Goal: Task Accomplishment & Management: Use online tool/utility

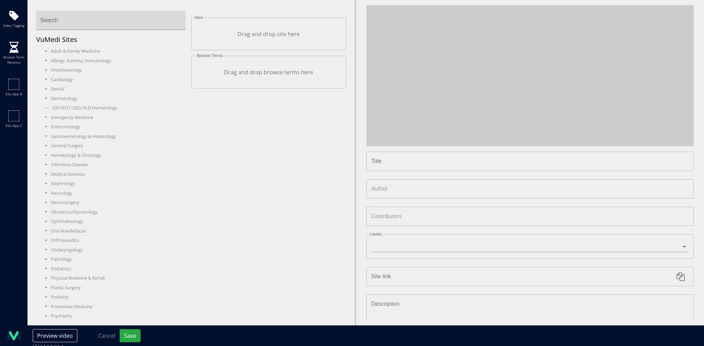
type input "**********"
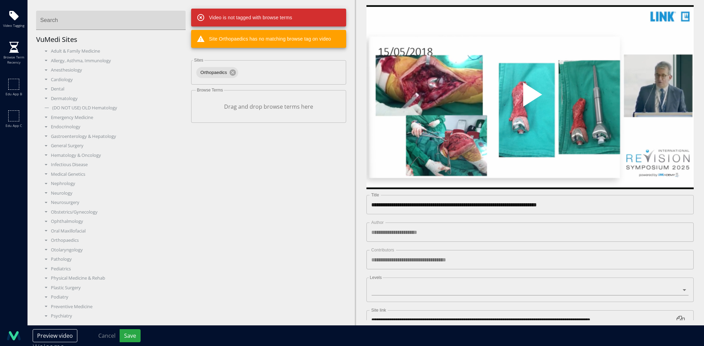
click at [530, 97] on span "Video Player" at bounding box center [530, 97] width 0 height 0
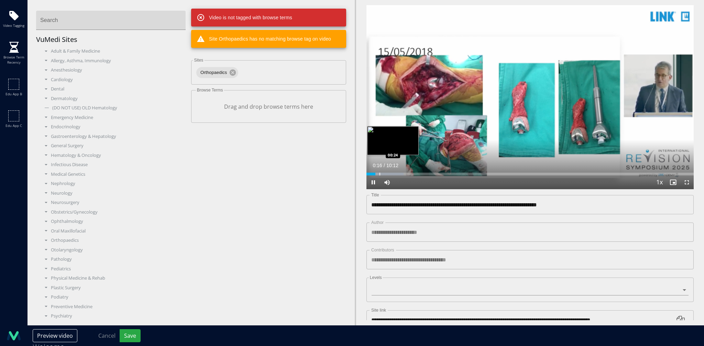
click at [380, 173] on div "Progress Bar" at bounding box center [380, 174] width 1 height 3
click at [388, 173] on div "Progress Bar" at bounding box center [388, 174] width 1 height 3
click at [399, 173] on div "Progress Bar" at bounding box center [399, 174] width 1 height 3
click at [407, 173] on div "Progress Bar" at bounding box center [407, 174] width 1 height 3
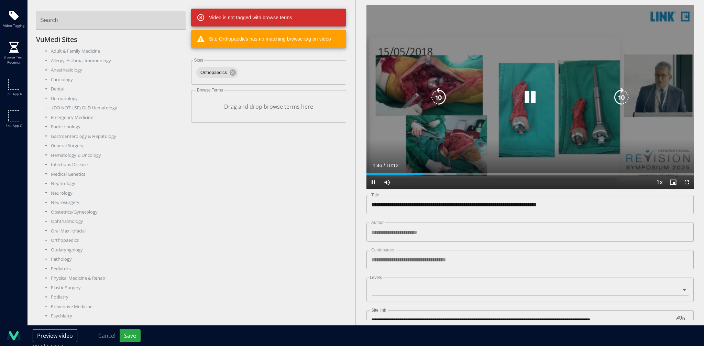
click at [478, 128] on div "10 seconds Tap to unmute" at bounding box center [530, 97] width 327 height 184
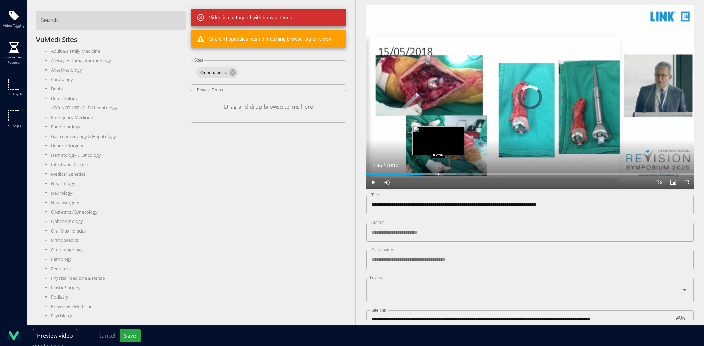
click at [438, 173] on div "Progress Bar" at bounding box center [438, 174] width 1 height 3
click at [459, 173] on div "Progress Bar" at bounding box center [459, 174] width 1 height 3
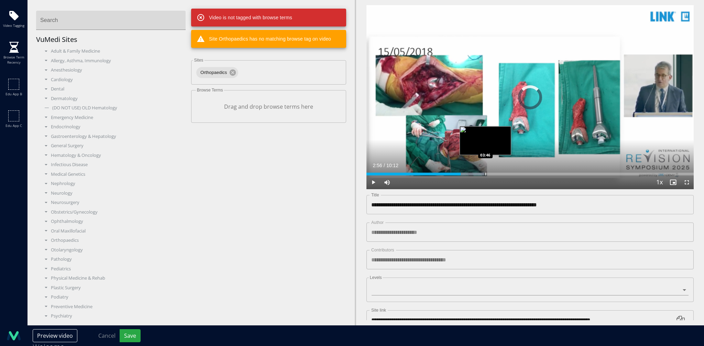
click at [486, 173] on div "Progress Bar" at bounding box center [486, 174] width 1 height 3
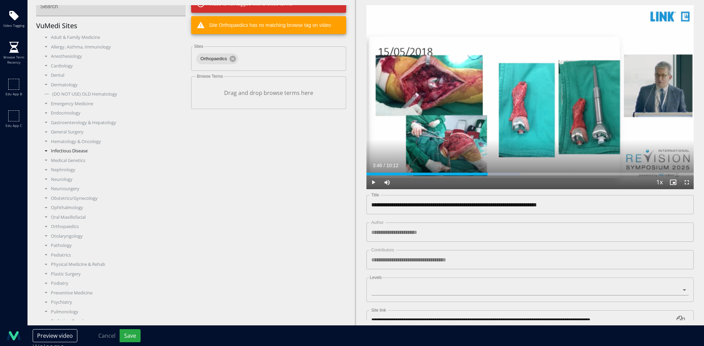
scroll to position [48, 0]
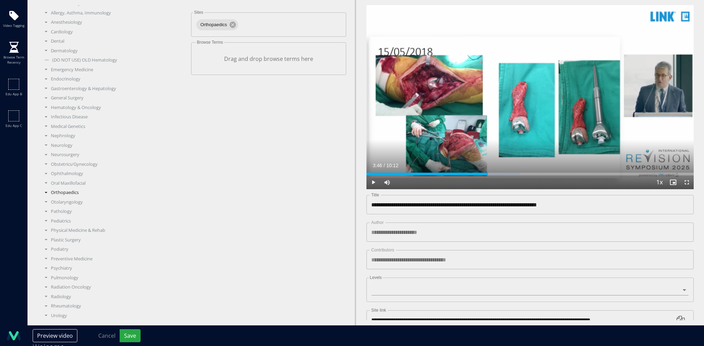
click at [68, 192] on div "Orthopaedics" at bounding box center [113, 192] width 145 height 7
click at [90, 203] on div "Adult Reconstruction" at bounding box center [116, 202] width 140 height 7
click at [70, 84] on div "Knee" at bounding box center [119, 83] width 134 height 7
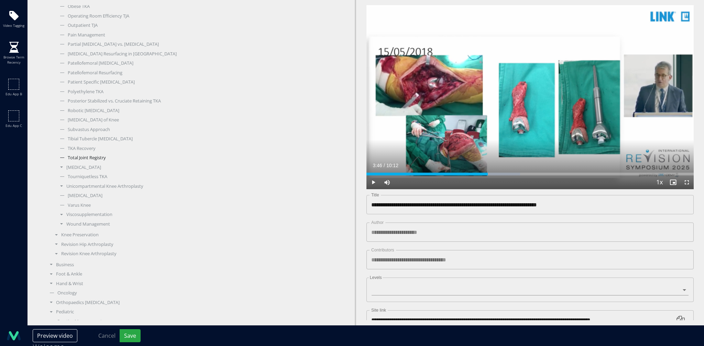
scroll to position [575, 0]
click at [81, 168] on div "[MEDICAL_DATA]" at bounding box center [121, 167] width 129 height 7
click at [81, 168] on div "Total Knee Arthroplasty" at bounding box center [121, 167] width 129 height 7
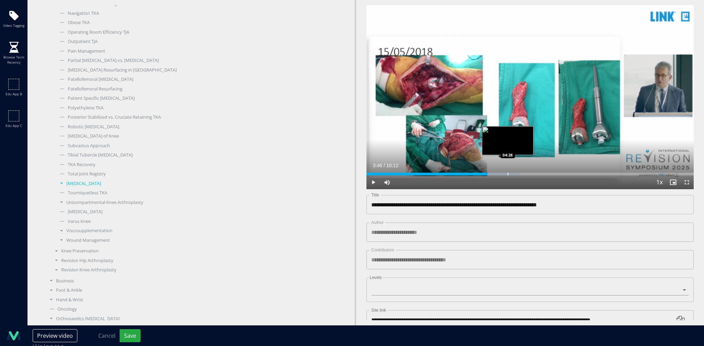
click at [508, 173] on div "Progress Bar" at bounding box center [508, 174] width 1 height 3
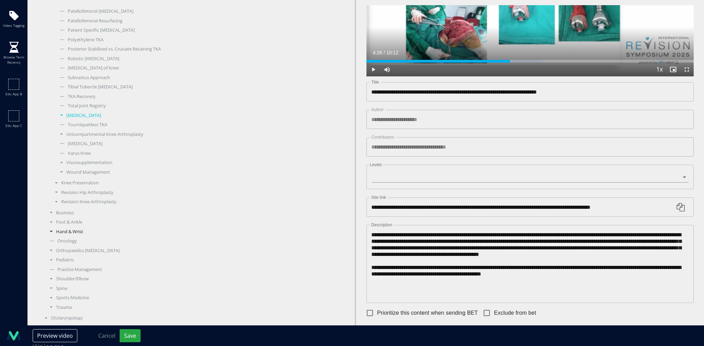
scroll to position [703, 0]
click at [102, 123] on div "Revision Knee Arthroplasty" at bounding box center [119, 124] width 134 height 7
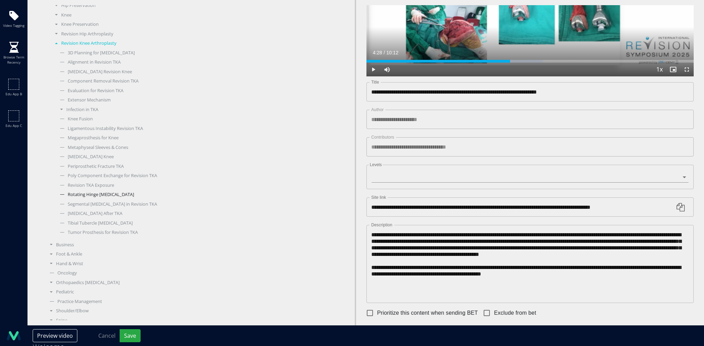
scroll to position [256, 0]
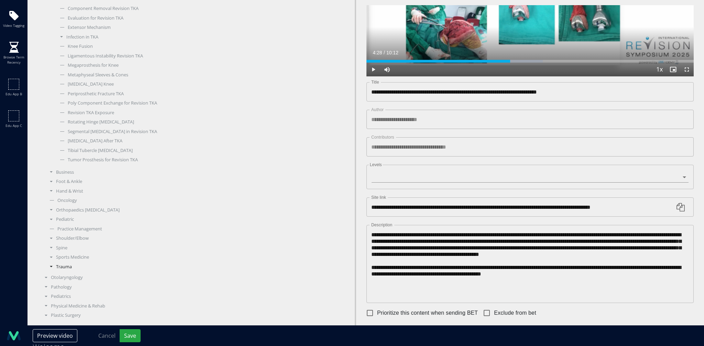
click at [61, 266] on div "Trauma" at bounding box center [116, 266] width 140 height 7
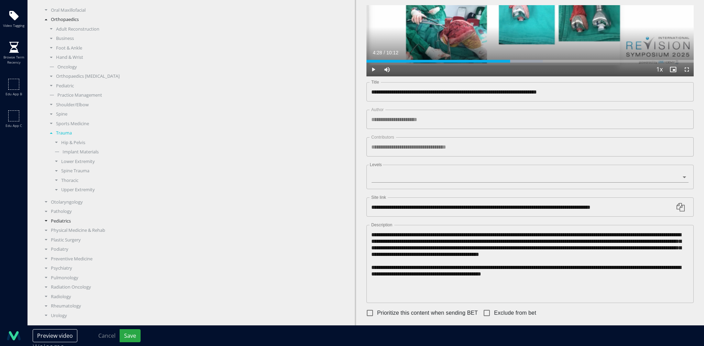
scroll to position [221, 0]
click at [76, 160] on div "Lower Extremity" at bounding box center [119, 161] width 134 height 7
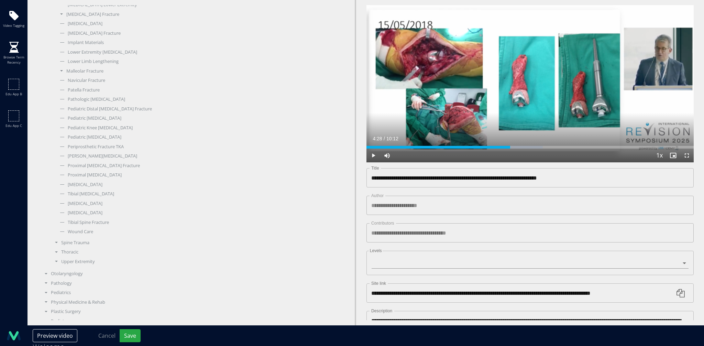
scroll to position [0, 0]
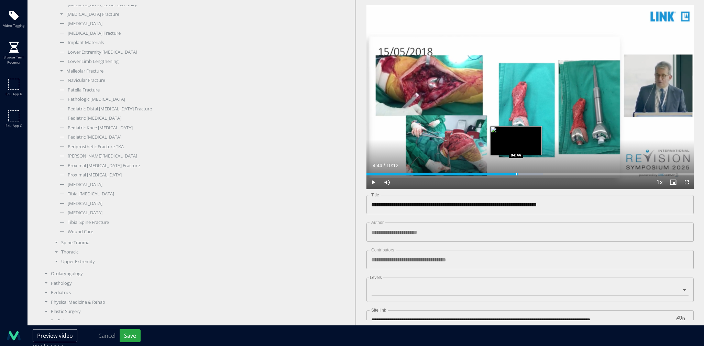
click at [516, 173] on div "Progress Bar" at bounding box center [516, 174] width 1 height 3
click at [532, 173] on div "Progress Bar" at bounding box center [532, 174] width 1 height 3
click at [512, 173] on div "Progress Bar" at bounding box center [512, 174] width 1 height 3
click at [504, 173] on div "Progress Bar" at bounding box center [504, 174] width 1 height 3
click at [494, 173] on div "Progress Bar" at bounding box center [494, 174] width 1 height 3
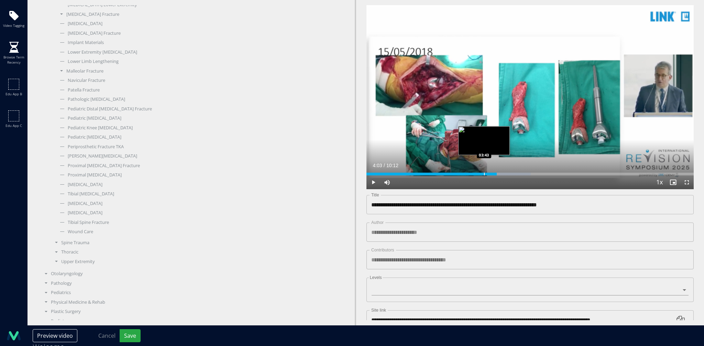
click at [484, 173] on div "04:03" at bounding box center [432, 174] width 130 height 3
click at [473, 173] on div "Progress Bar" at bounding box center [473, 174] width 1 height 3
click at [457, 173] on div "Progress Bar" at bounding box center [457, 174] width 1 height 3
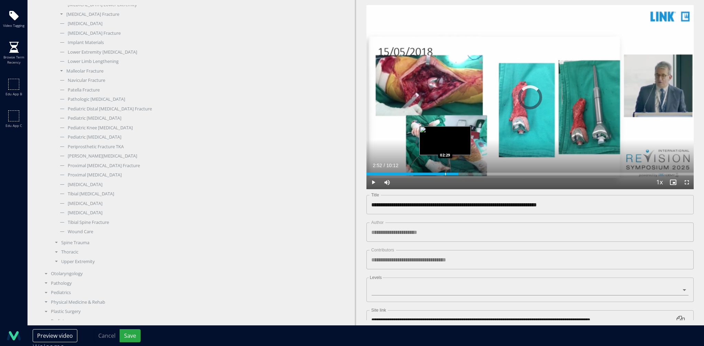
click at [445, 173] on div "Progress Bar" at bounding box center [445, 174] width 1 height 3
click at [469, 173] on div "Progress Bar" at bounding box center [469, 174] width 1 height 3
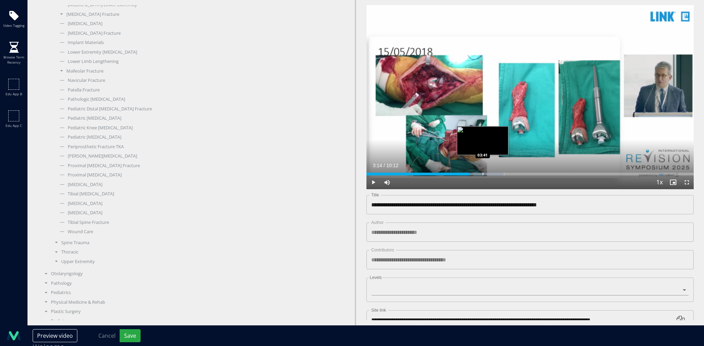
click at [483, 173] on div "Progress Bar" at bounding box center [483, 174] width 1 height 3
click at [498, 173] on div "Progress Bar" at bounding box center [498, 174] width 1 height 3
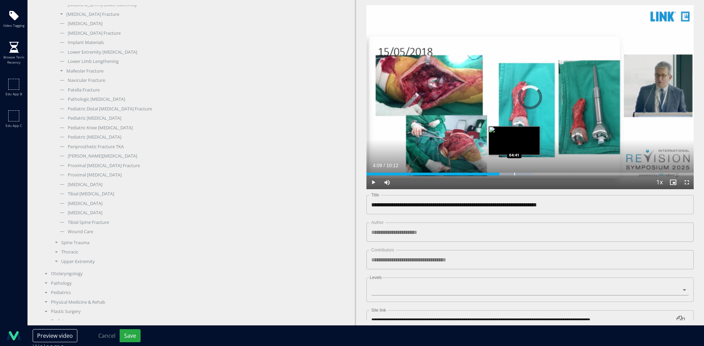
click at [514, 173] on div "Progress Bar" at bounding box center [514, 174] width 1 height 3
click at [531, 173] on div "Progress Bar" at bounding box center [531, 174] width 1 height 3
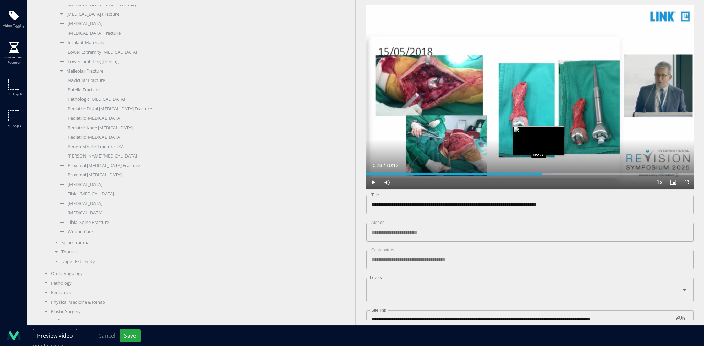
click at [539, 173] on div "Progress Bar" at bounding box center [539, 174] width 1 height 3
click at [551, 173] on div "Progress Bar" at bounding box center [550, 174] width 1 height 3
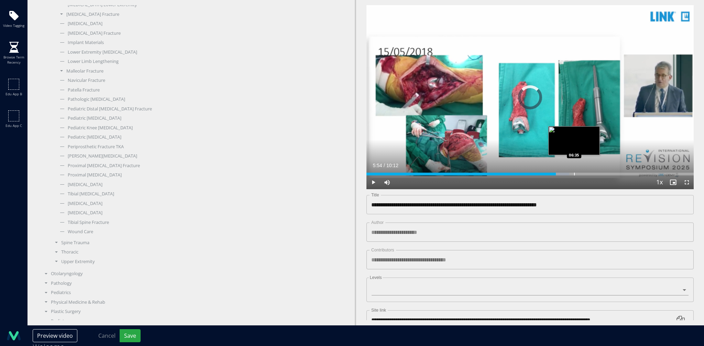
click at [574, 173] on div "Progress Bar" at bounding box center [574, 174] width 1 height 3
click at [592, 173] on div "Progress Bar" at bounding box center [592, 174] width 1 height 3
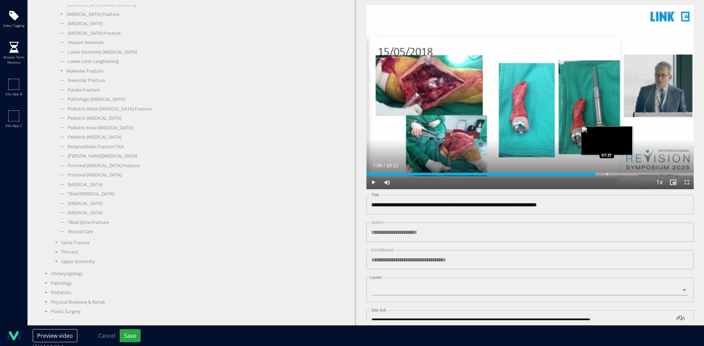
click at [607, 173] on div "Progress Bar" at bounding box center [607, 174] width 1 height 3
click at [623, 173] on div "Progress Bar" at bounding box center [623, 174] width 1 height 3
click at [630, 173] on div "Progress Bar" at bounding box center [630, 174] width 1 height 3
click at [637, 173] on div "Progress Bar" at bounding box center [637, 174] width 1 height 3
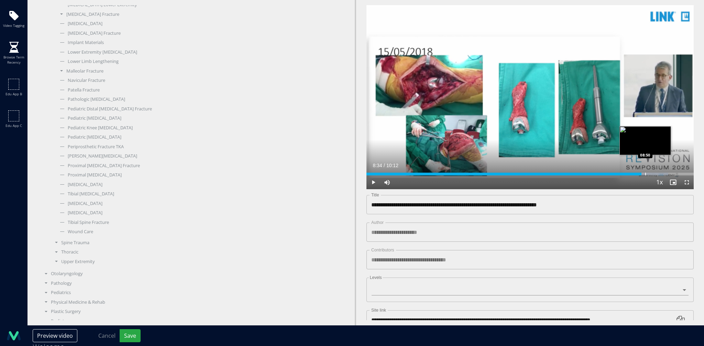
click at [645, 173] on div "Progress Bar" at bounding box center [645, 174] width 1 height 3
click at [658, 173] on div "Progress Bar" at bounding box center [658, 174] width 1 height 3
click at [665, 173] on div "Progress Bar" at bounding box center [665, 174] width 1 height 3
click at [676, 173] on div "Progress Bar" at bounding box center [676, 174] width 1 height 3
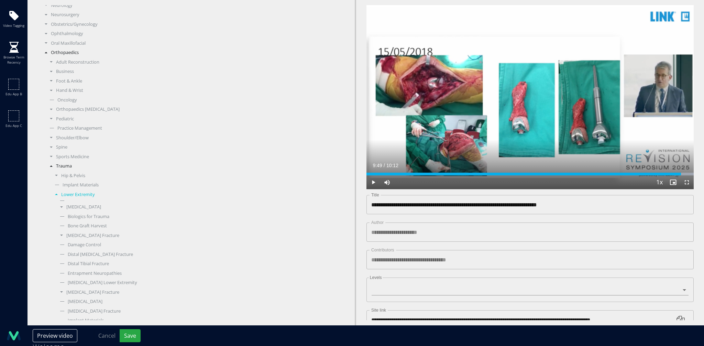
scroll to position [177, 0]
click at [68, 74] on div "Adult Reconstruction" at bounding box center [116, 72] width 140 height 7
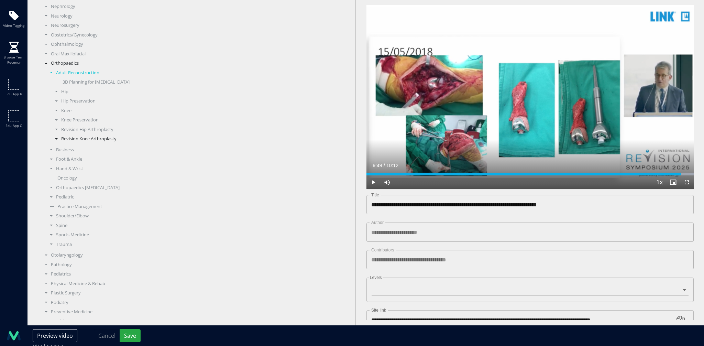
click at [84, 136] on div "Revision Knee Arthroplasty" at bounding box center [119, 138] width 134 height 7
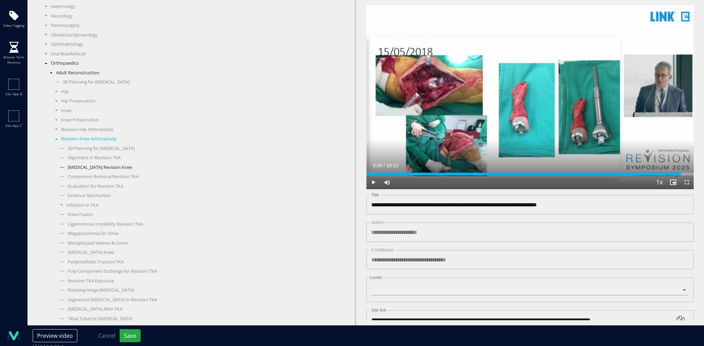
scroll to position [238, 0]
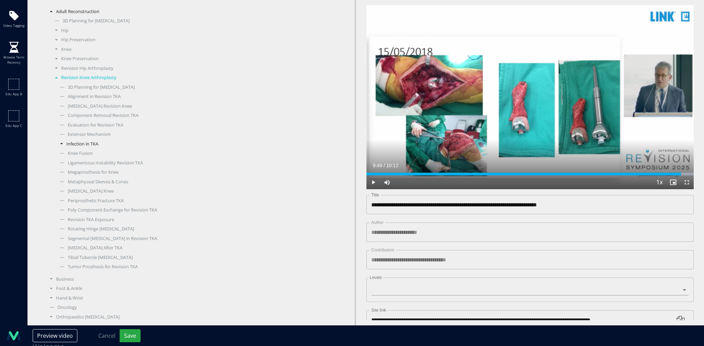
click at [93, 142] on div "Infection in TKA" at bounding box center [121, 144] width 129 height 7
click at [101, 172] on div "Infection Diagnosis" at bounding box center [124, 172] width 124 height 7
click at [131, 335] on button "Save" at bounding box center [130, 335] width 21 height 13
type textarea "**********"
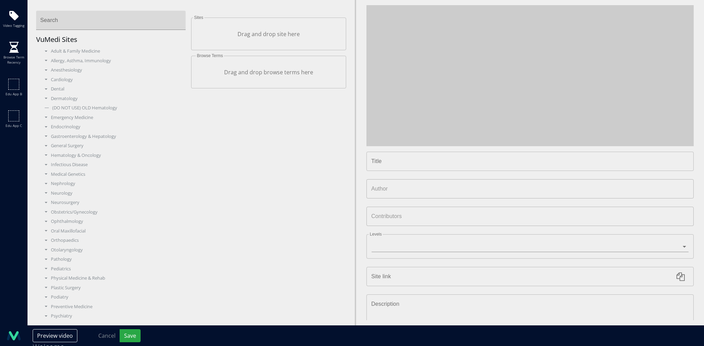
type input "**********"
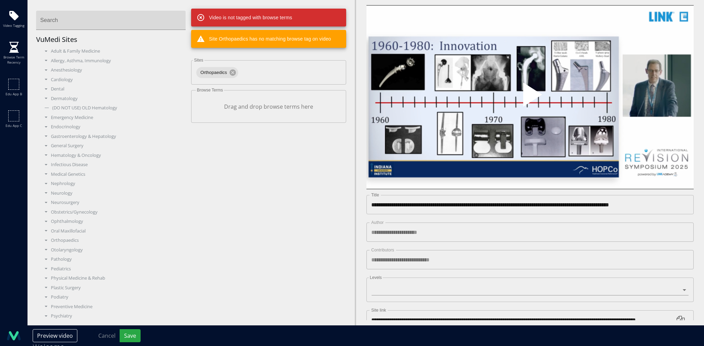
click at [530, 97] on span "Video Player" at bounding box center [530, 97] width 0 height 0
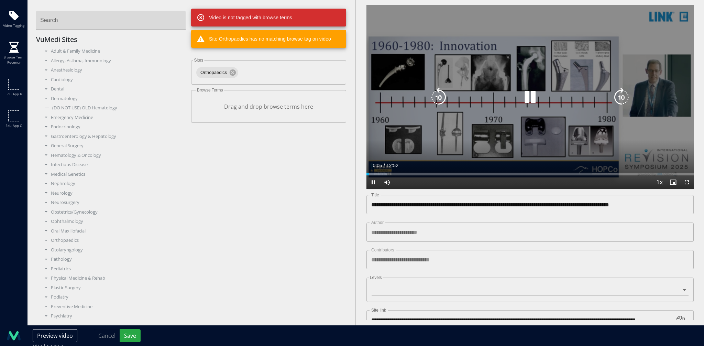
click at [527, 99] on icon "Video Player" at bounding box center [530, 97] width 19 height 19
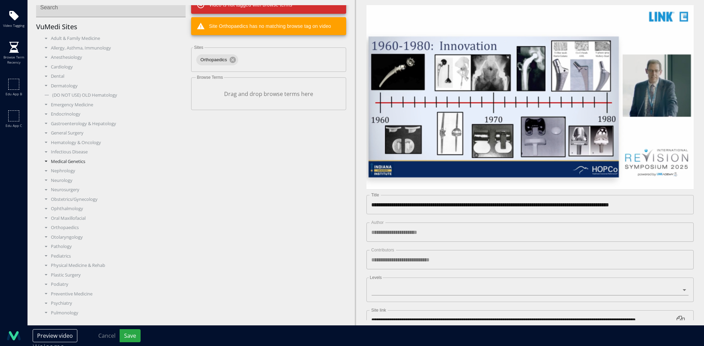
scroll to position [48, 0]
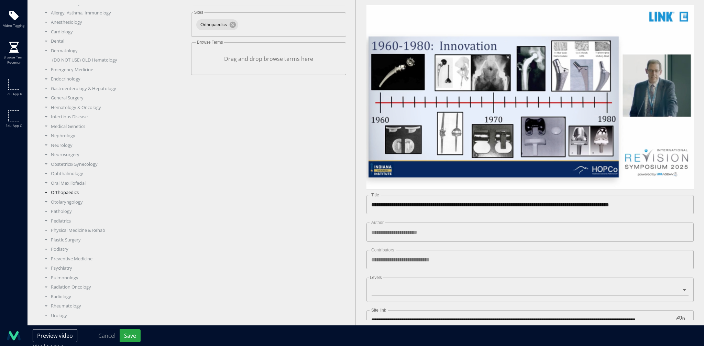
click at [70, 194] on div "Orthopaedics" at bounding box center [113, 192] width 145 height 7
click at [79, 86] on div "Adult Reconstruction" at bounding box center [116, 87] width 140 height 7
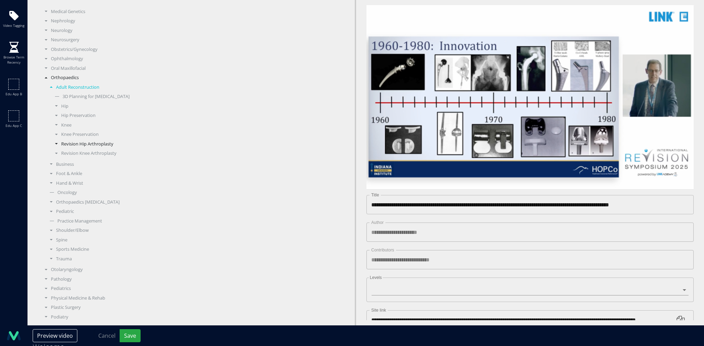
click at [79, 145] on div "Revision Hip Arthroplasty" at bounding box center [119, 144] width 134 height 7
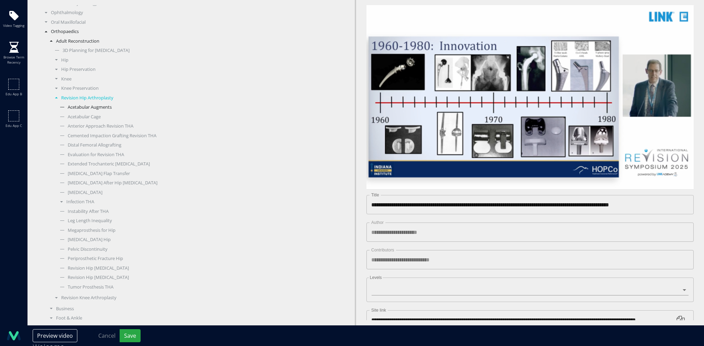
scroll to position [213, 0]
click at [89, 150] on div "Evaluation for Revision THA" at bounding box center [121, 150] width 129 height 7
click at [90, 293] on div "Revision Knee Arthroplasty" at bounding box center [119, 293] width 134 height 7
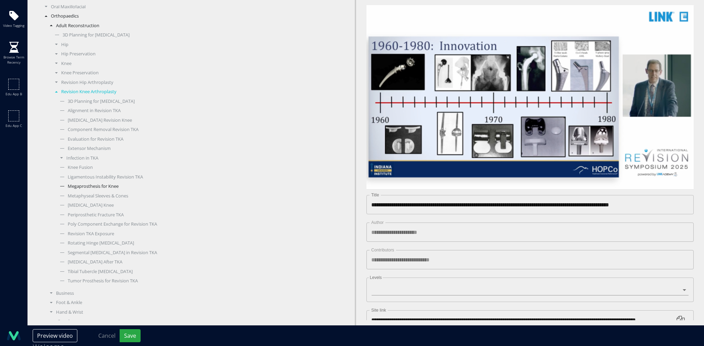
scroll to position [225, 0]
click at [113, 137] on div "Evaluation for Revision TKA" at bounding box center [121, 138] width 129 height 7
click at [132, 336] on button "Save" at bounding box center [130, 335] width 21 height 13
type textarea "**********"
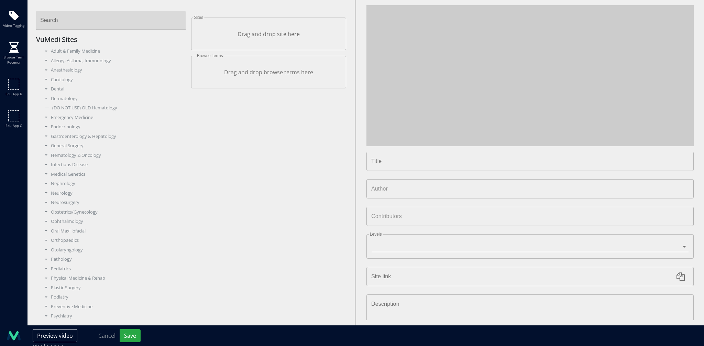
type input "**********"
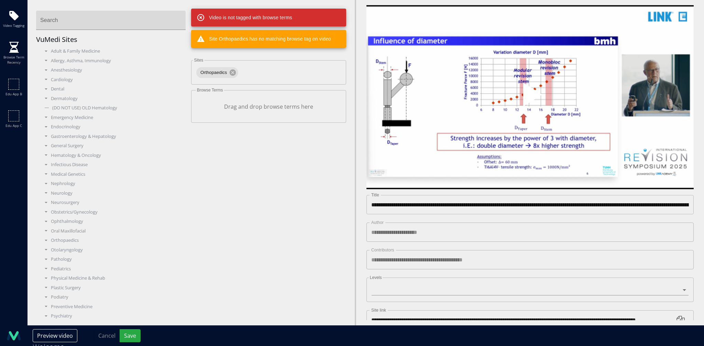
click at [530, 97] on span "Video Player" at bounding box center [530, 97] width 0 height 0
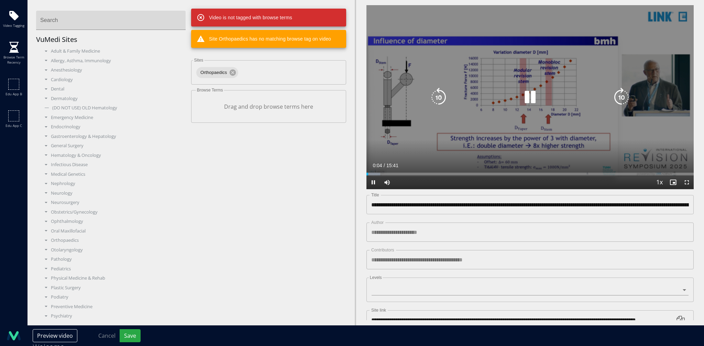
click at [525, 102] on icon "Video Player" at bounding box center [530, 97] width 19 height 19
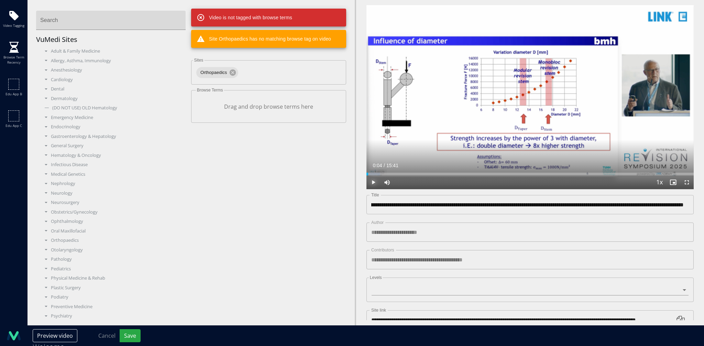
click at [374, 175] on span "Video Player" at bounding box center [374, 182] width 14 height 14
click at [375, 173] on div "Progress Bar" at bounding box center [375, 174] width 1 height 3
click at [381, 173] on div "Progress Bar" at bounding box center [381, 174] width 1 height 3
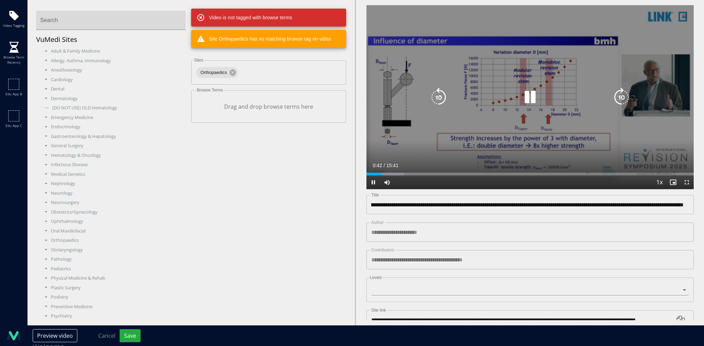
click at [504, 133] on div "10 seconds Tap to unmute" at bounding box center [530, 97] width 327 height 184
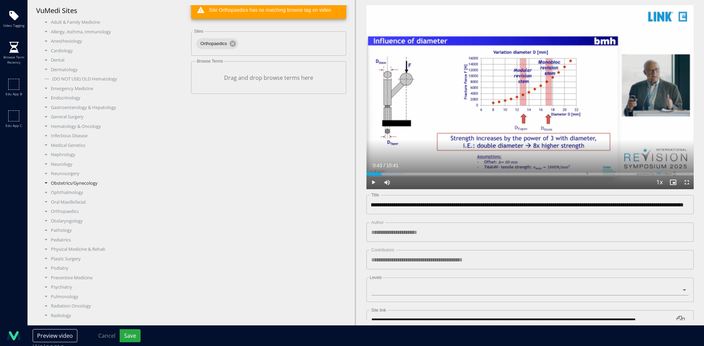
scroll to position [48, 0]
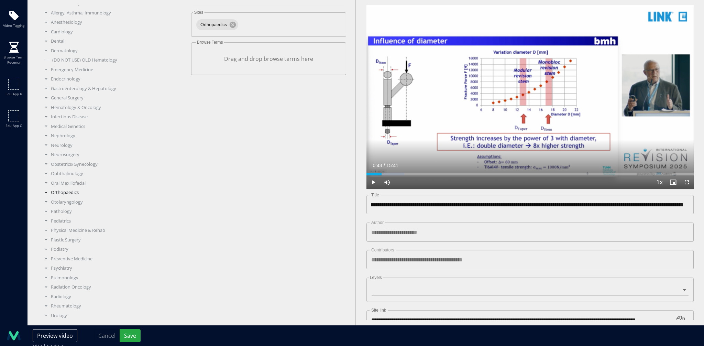
click at [72, 194] on div "Orthopaedics" at bounding box center [113, 192] width 145 height 7
click at [394, 173] on div "Progress Bar" at bounding box center [387, 174] width 33 height 3
click at [405, 173] on div "Progress Bar" at bounding box center [405, 174] width 1 height 3
click at [90, 199] on div "Adult Reconstruction" at bounding box center [116, 202] width 140 height 7
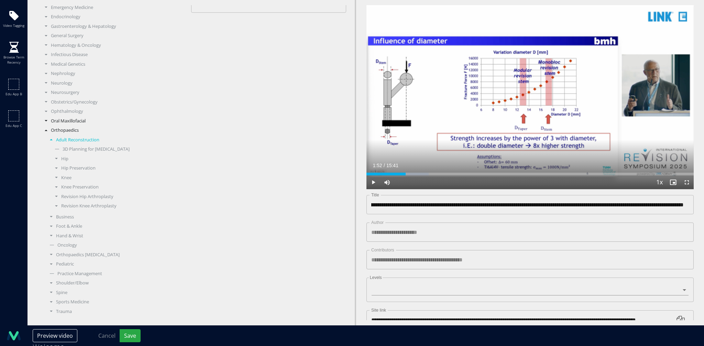
scroll to position [138, 0]
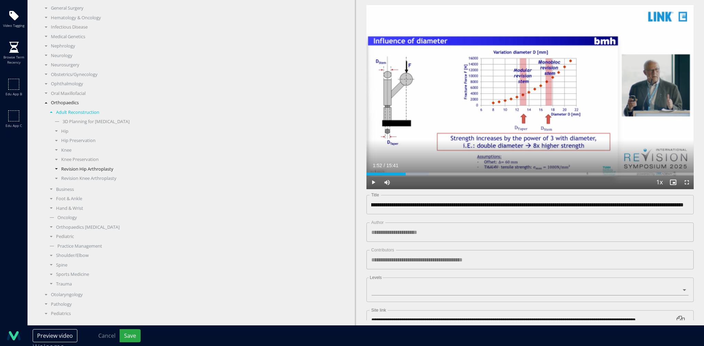
click at [90, 172] on div "Revision Hip Arthroplasty" at bounding box center [119, 169] width 134 height 7
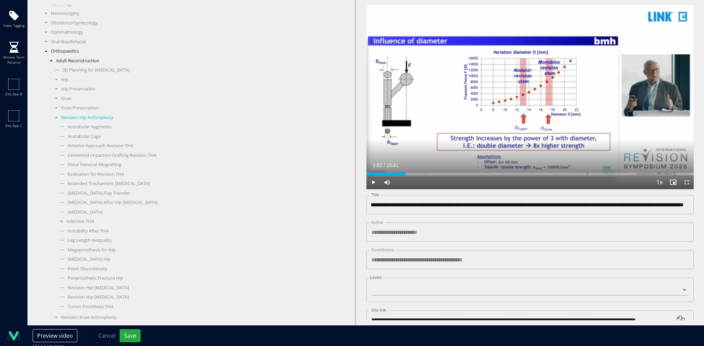
scroll to position [202, 0]
click at [95, 265] on div "Periprosthetic Fracture Hip" at bounding box center [121, 265] width 129 height 7
click at [132, 336] on button "Save" at bounding box center [130, 335] width 21 height 13
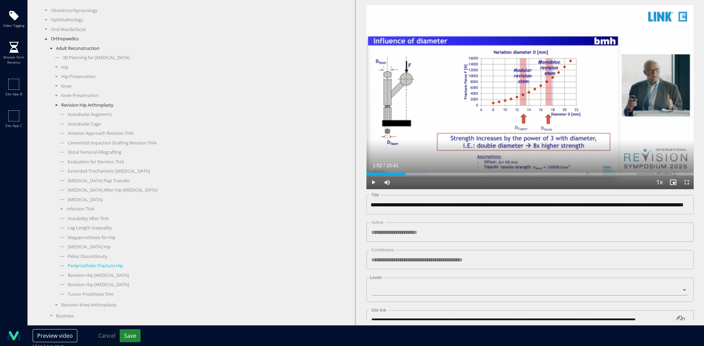
type textarea "**********"
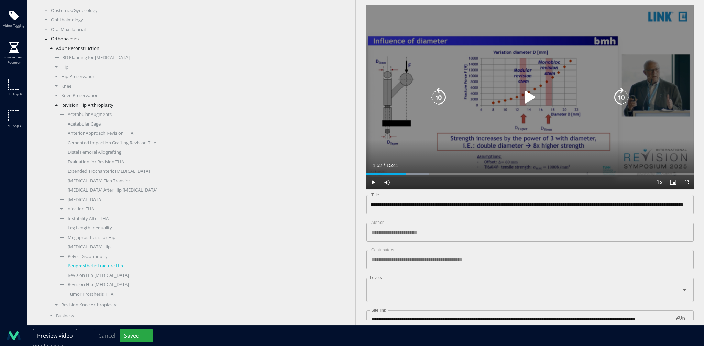
scroll to position [113, 0]
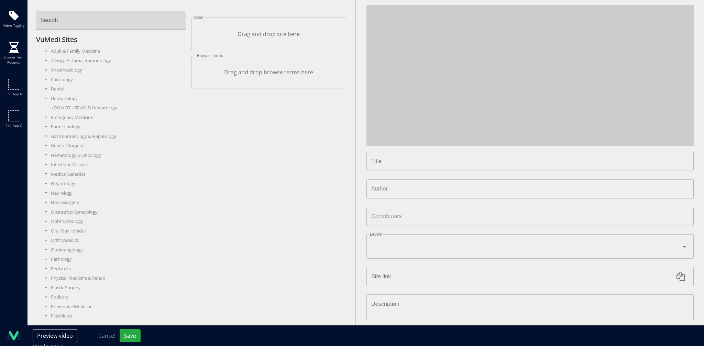
type input "**********"
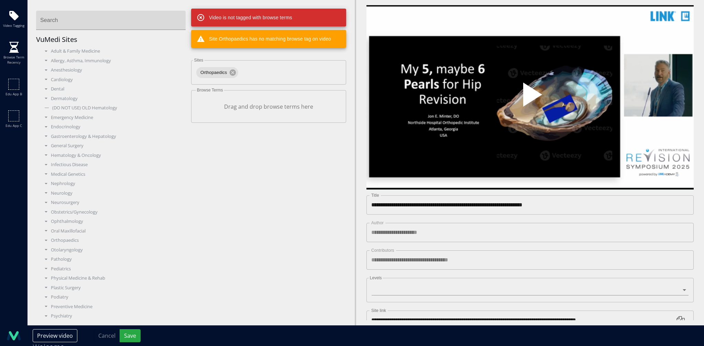
click at [530, 97] on span "Video Player" at bounding box center [530, 97] width 0 height 0
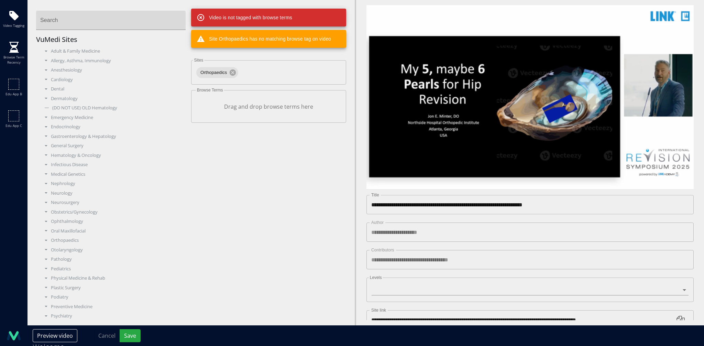
click at [532, 107] on div "10 seconds Tap to unmute" at bounding box center [530, 97] width 327 height 184
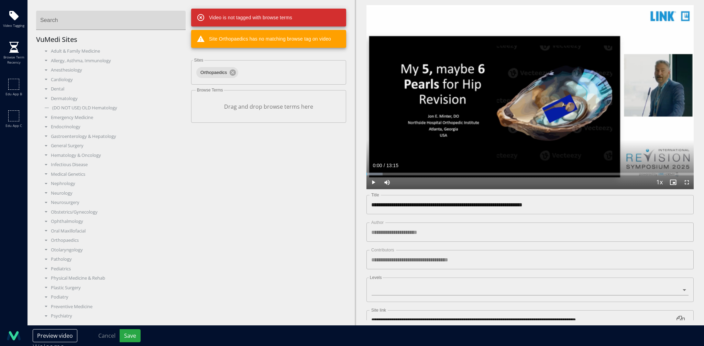
click at [532, 107] on div "10 seconds Tap to unmute" at bounding box center [530, 97] width 327 height 184
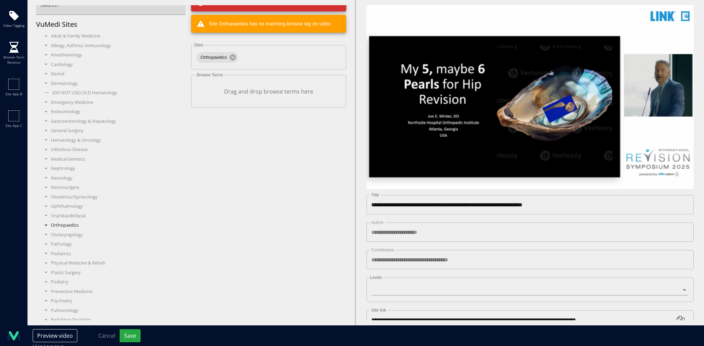
click at [65, 226] on div "Orthopaedics" at bounding box center [113, 225] width 145 height 7
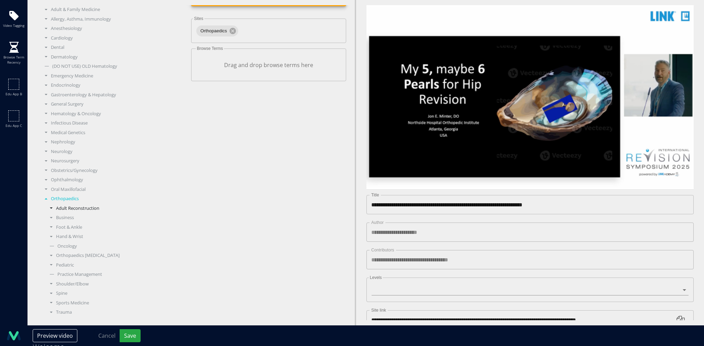
scroll to position [64, 0]
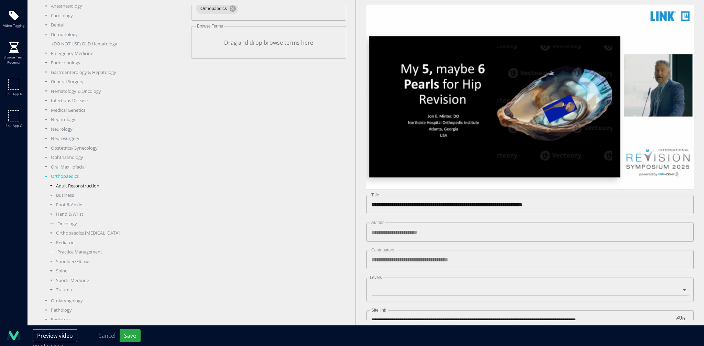
click at [94, 187] on div "Adult Reconstruction" at bounding box center [116, 186] width 140 height 7
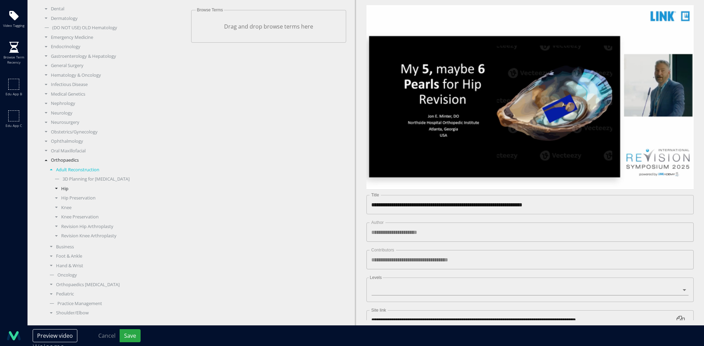
scroll to position [81, 0]
click at [92, 226] on div "Revision Hip Arthroplasty" at bounding box center [119, 225] width 134 height 7
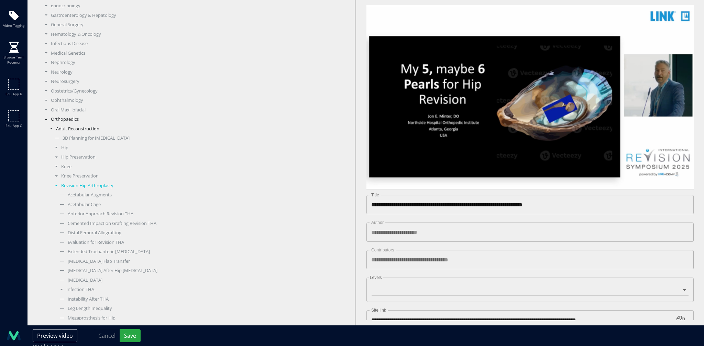
scroll to position [217, 0]
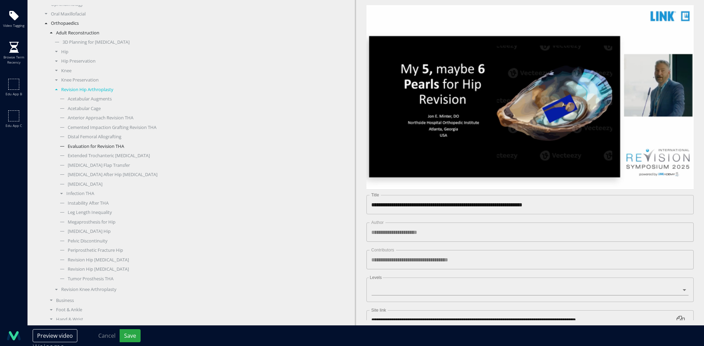
click at [109, 148] on div "Evaluation for Revision THA" at bounding box center [121, 146] width 129 height 7
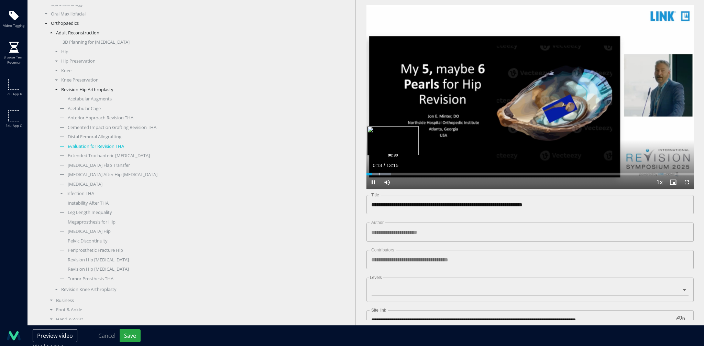
click at [379, 173] on div "Progress Bar" at bounding box center [379, 174] width 1 height 3
click at [385, 173] on div "Progress Bar" at bounding box center [385, 174] width 1 height 3
click at [400, 173] on div "Progress Bar" at bounding box center [400, 174] width 1 height 3
click at [412, 173] on div "Progress Bar" at bounding box center [411, 174] width 1 height 3
click at [424, 173] on div "Progress Bar" at bounding box center [424, 174] width 1 height 3
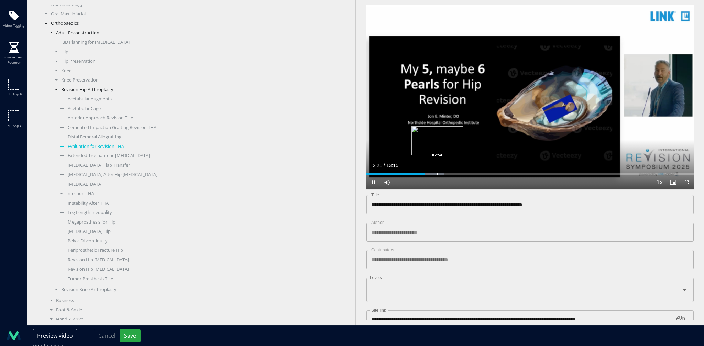
click at [437, 173] on div "Progress Bar" at bounding box center [437, 174] width 1 height 3
click at [452, 173] on div "Progress Bar" at bounding box center [452, 174] width 1 height 3
click at [467, 173] on div "Progress Bar" at bounding box center [467, 174] width 1 height 3
click at [480, 173] on div "Progress Bar" at bounding box center [480, 174] width 1 height 3
click at [513, 173] on div "Progress Bar" at bounding box center [513, 174] width 1 height 3
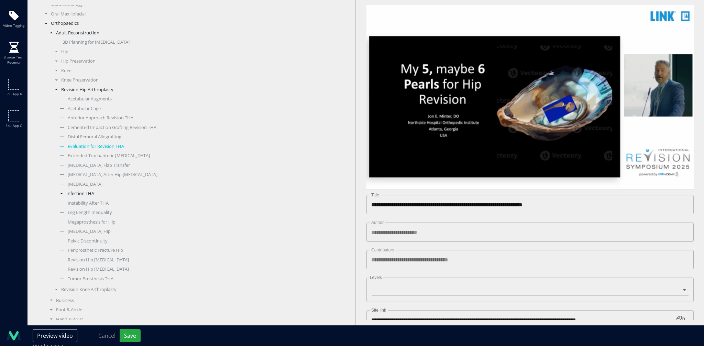
click at [79, 192] on div "Infection THA" at bounding box center [121, 193] width 129 height 7
click at [90, 204] on div "Infection Diagnosis" at bounding box center [124, 203] width 124 height 7
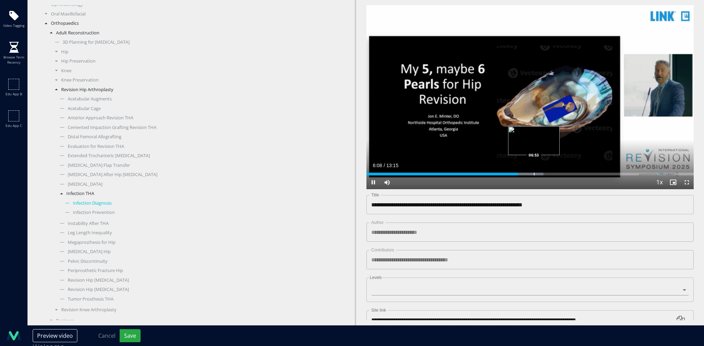
click at [533, 173] on div "Loaded : 54.08% 06:08 06:53" at bounding box center [530, 174] width 327 height 3
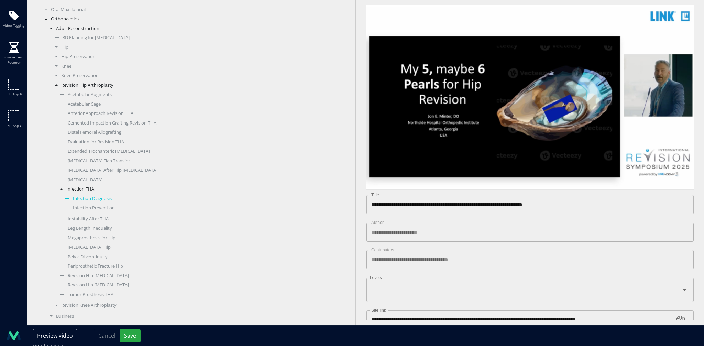
scroll to position [222, 0]
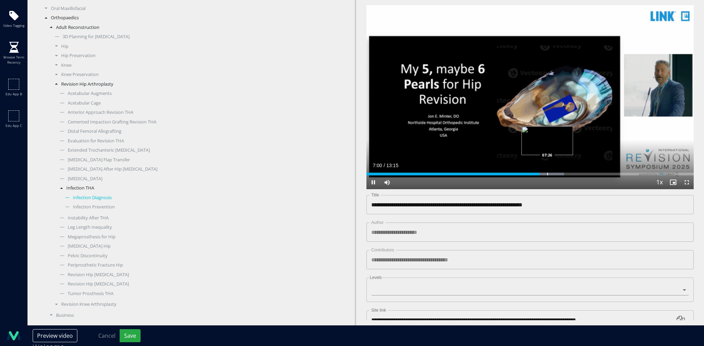
click at [547, 173] on div "Progress Bar" at bounding box center [547, 174] width 1 height 3
click at [560, 173] on div "Progress Bar" at bounding box center [560, 174] width 1 height 3
click at [573, 173] on div "Progress Bar" at bounding box center [573, 174] width 1 height 3
click at [586, 173] on div "Progress Bar" at bounding box center [586, 174] width 1 height 3
click at [603, 173] on div "Progress Bar" at bounding box center [603, 174] width 1 height 3
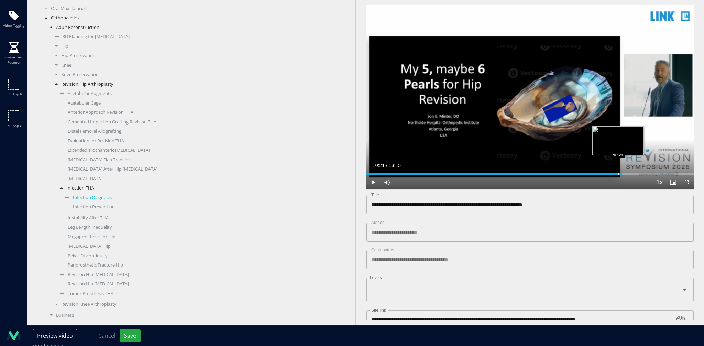
click at [618, 173] on div "Progress Bar" at bounding box center [618, 174] width 1 height 3
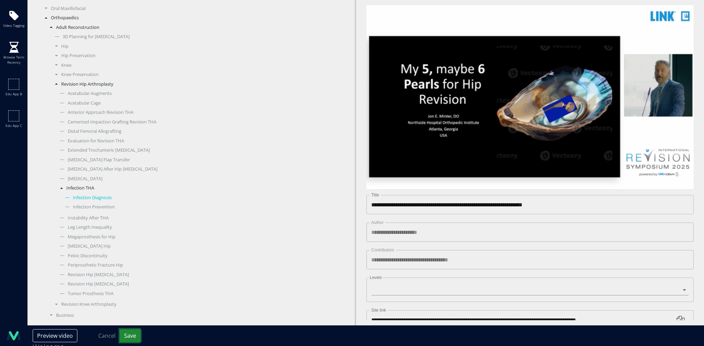
click at [131, 333] on button "Save" at bounding box center [130, 335] width 21 height 13
type textarea "**********"
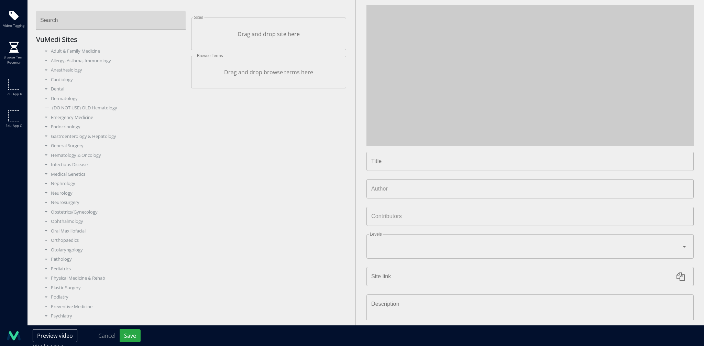
type input "**********"
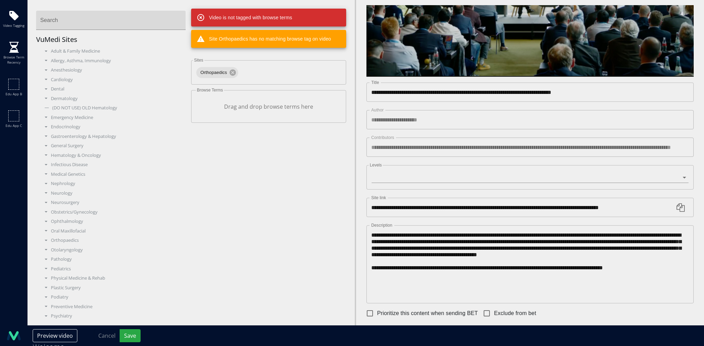
scroll to position [113, 0]
click at [66, 242] on div "Orthopaedics" at bounding box center [113, 240] width 145 height 7
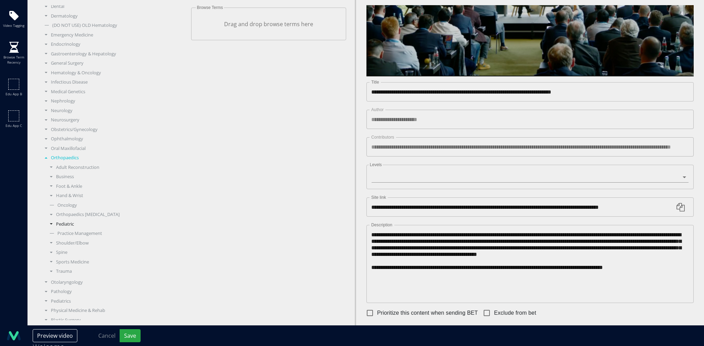
scroll to position [84, 0]
click at [76, 165] on div "Adult Reconstruction" at bounding box center [116, 165] width 140 height 7
click at [93, 221] on div "Revision Hip Arthroplasty" at bounding box center [119, 222] width 134 height 7
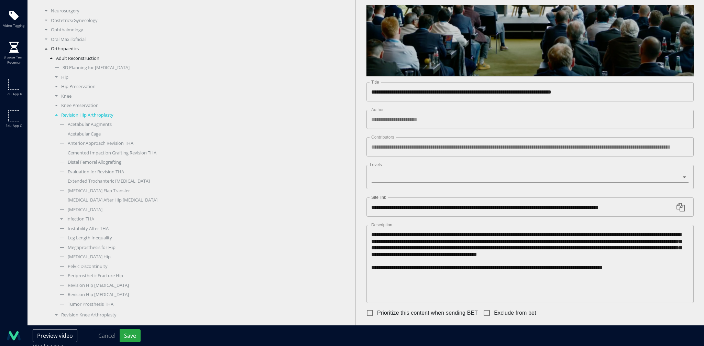
scroll to position [193, 0]
click at [98, 172] on div "Evaluation for Revision THA" at bounding box center [121, 170] width 129 height 7
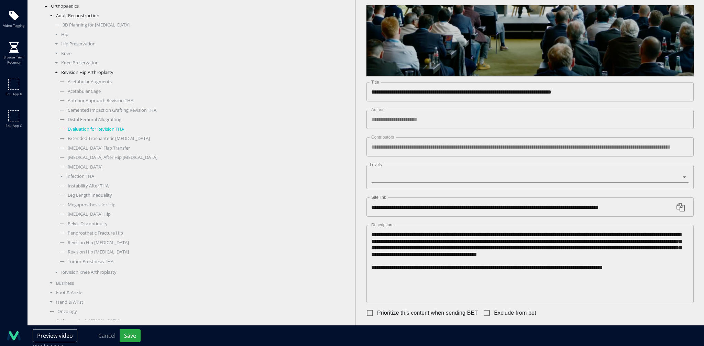
scroll to position [249, 0]
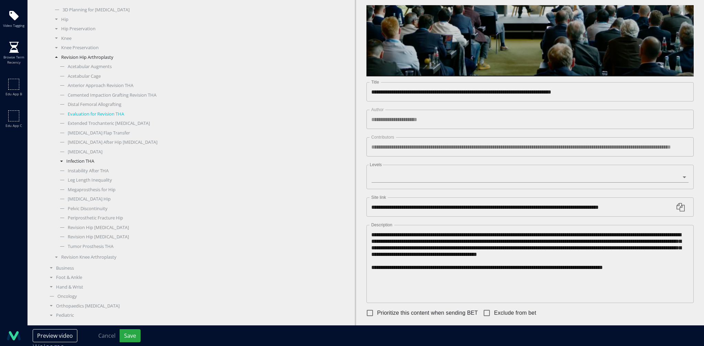
click at [83, 163] on div "Infection THA" at bounding box center [121, 161] width 129 height 7
click at [101, 218] on div "Periprosthetic Fracture Hip" at bounding box center [121, 218] width 129 height 7
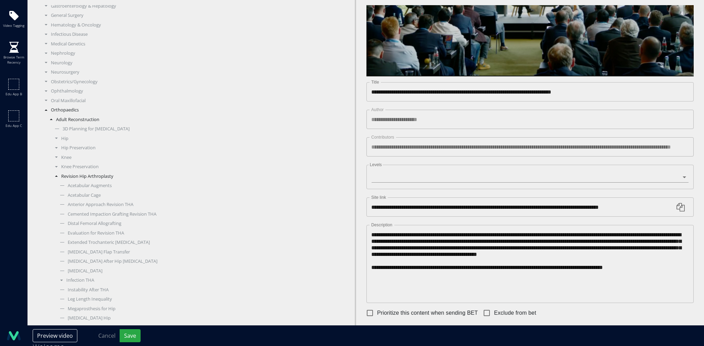
scroll to position [126, 0]
click at [80, 169] on div "Knee Preservation" at bounding box center [119, 171] width 134 height 7
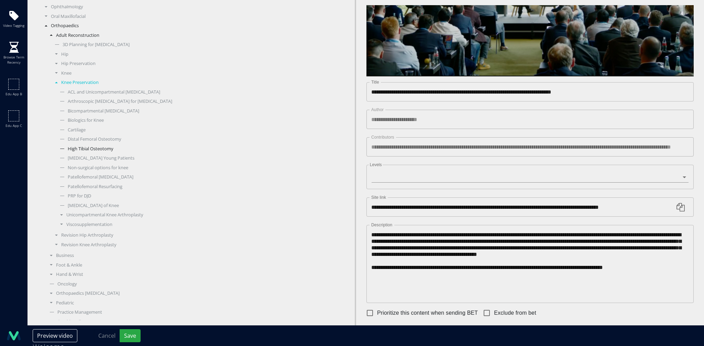
scroll to position [215, 0]
click at [89, 246] on div "Revision Knee Arthroplasty" at bounding box center [119, 244] width 134 height 7
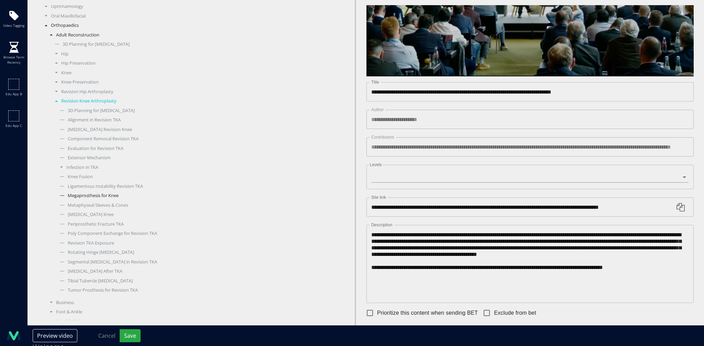
scroll to position [231, 0]
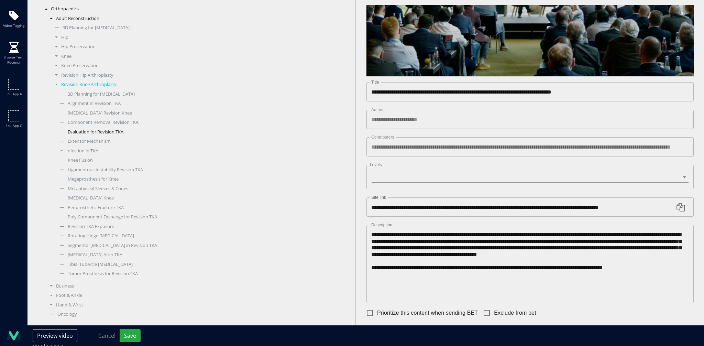
click at [113, 131] on div "Evaluation for Revision TKA" at bounding box center [121, 132] width 129 height 7
click at [96, 207] on div "Periprosthetic Fracture TKA" at bounding box center [121, 207] width 129 height 7
click at [85, 152] on div "Infection in TKA" at bounding box center [121, 151] width 129 height 7
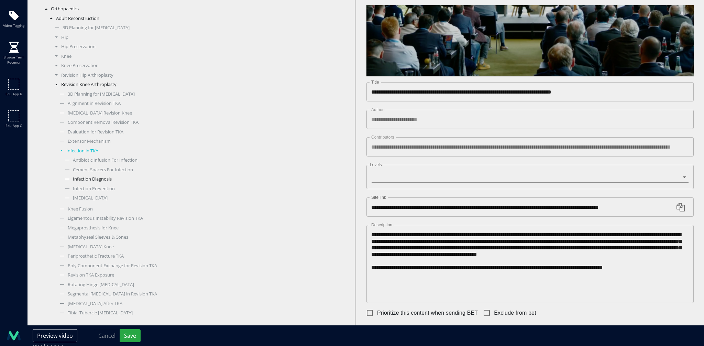
click at [87, 179] on div "Infection Diagnosis" at bounding box center [124, 179] width 124 height 7
click at [130, 333] on button "Save" at bounding box center [130, 335] width 21 height 13
type textarea "**********"
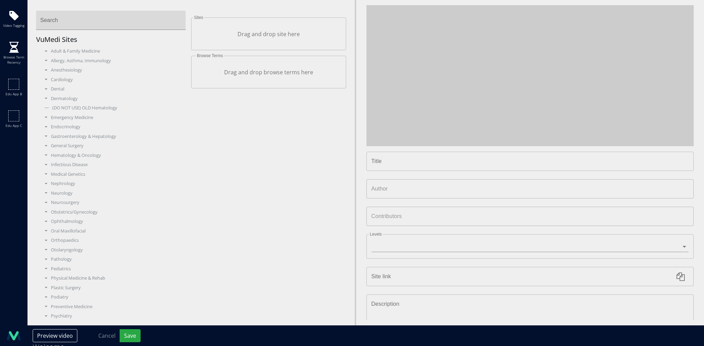
type input "**********"
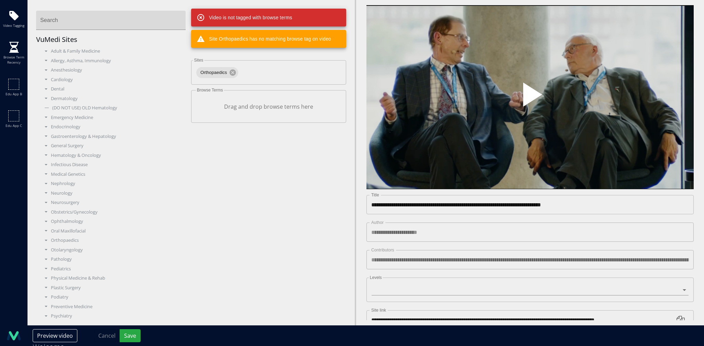
click at [530, 97] on span "Video Player" at bounding box center [530, 97] width 0 height 0
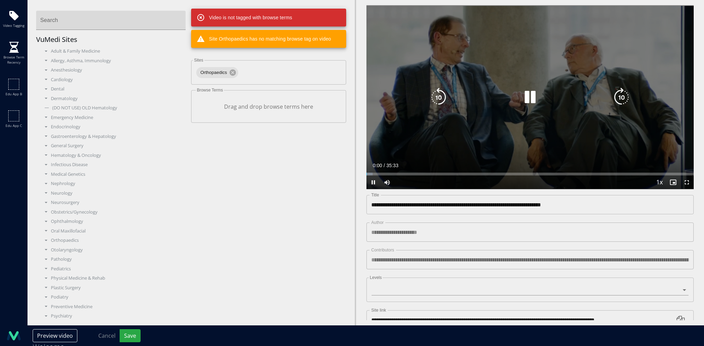
click at [528, 98] on icon "Video Player" at bounding box center [530, 97] width 19 height 19
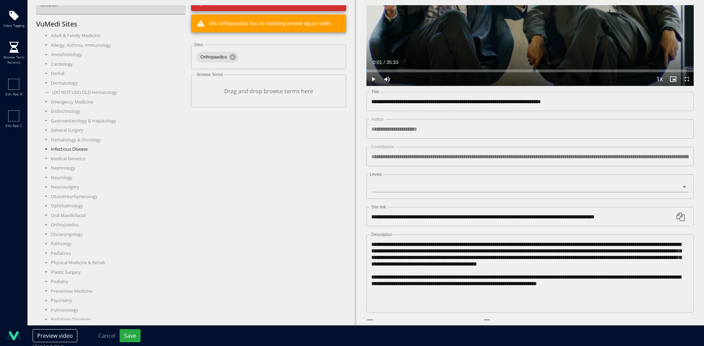
scroll to position [48, 0]
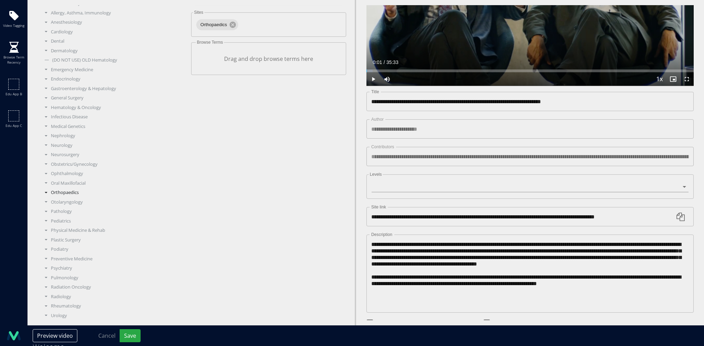
click at [72, 193] on div "Orthopaedics" at bounding box center [113, 192] width 145 height 7
click at [87, 189] on div "Adult Reconstruction" at bounding box center [116, 186] width 140 height 7
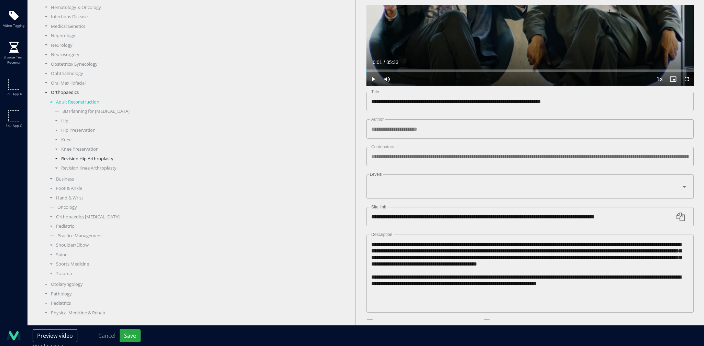
click at [101, 160] on div "Revision Hip Arthroplasty" at bounding box center [119, 158] width 134 height 7
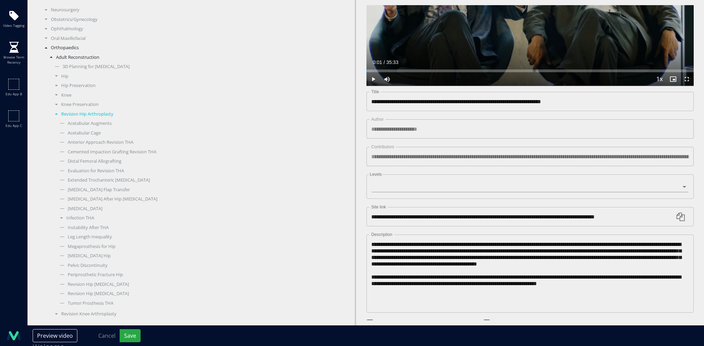
scroll to position [193, 0]
click at [96, 215] on div "Infection THA" at bounding box center [121, 217] width 129 height 7
click at [99, 220] on div "Infection Prevention" at bounding box center [124, 220] width 124 height 7
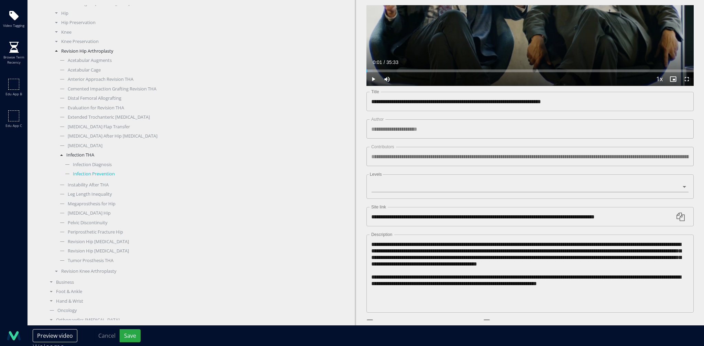
scroll to position [261, 0]
click at [128, 339] on button "Save" at bounding box center [130, 335] width 21 height 13
type textarea "**********"
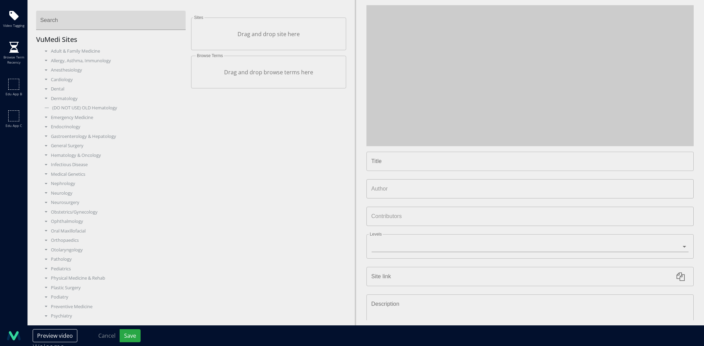
type input "**********"
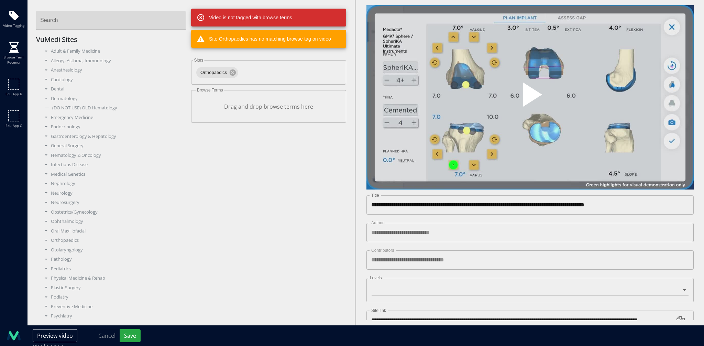
click at [530, 97] on span "Video Player" at bounding box center [530, 97] width 0 height 0
click at [529, 99] on icon "Video Player" at bounding box center [530, 97] width 19 height 19
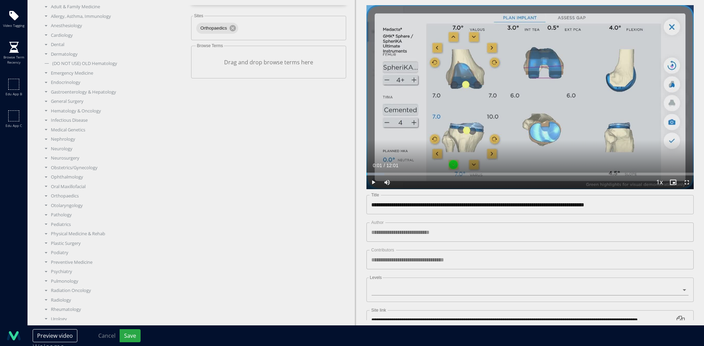
scroll to position [48, 0]
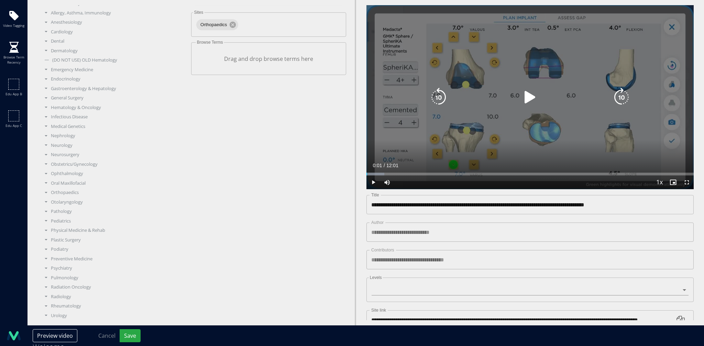
click at [517, 109] on div "10 seconds Tap to unmute" at bounding box center [530, 97] width 327 height 184
click at [527, 93] on icon "Video Player" at bounding box center [530, 97] width 19 height 19
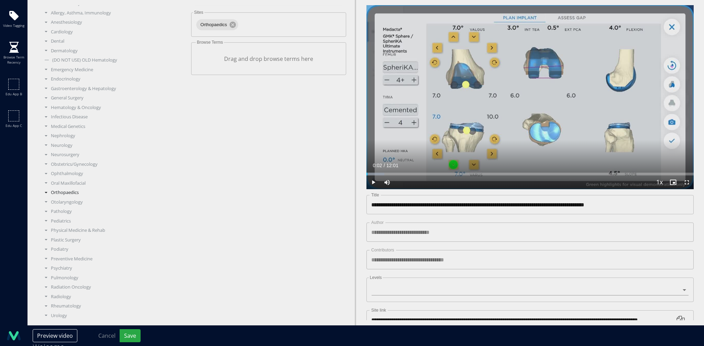
click at [62, 191] on div "Orthopaedics" at bounding box center [113, 192] width 145 height 7
click at [84, 204] on div "Adult Reconstruction" at bounding box center [116, 202] width 140 height 7
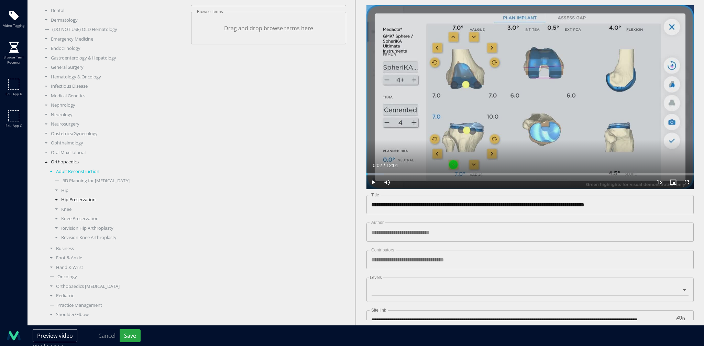
scroll to position [79, 0]
click at [65, 208] on div "Knee" at bounding box center [119, 208] width 134 height 7
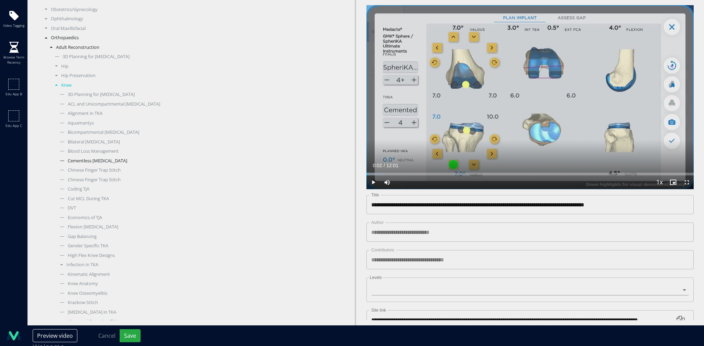
scroll to position [279, 0]
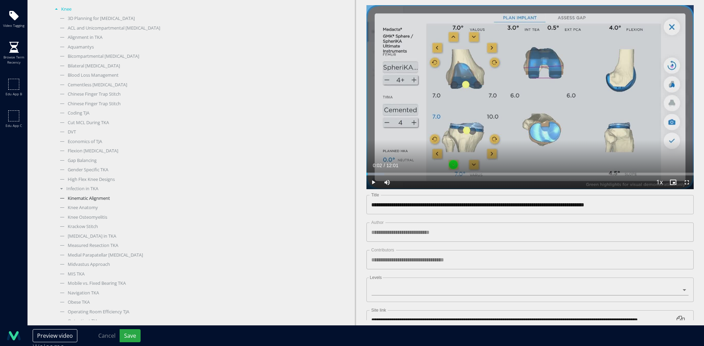
click at [98, 198] on div "Kinematic Alignment" at bounding box center [121, 198] width 129 height 7
click at [85, 225] on div "Navigation TKA" at bounding box center [121, 225] width 129 height 7
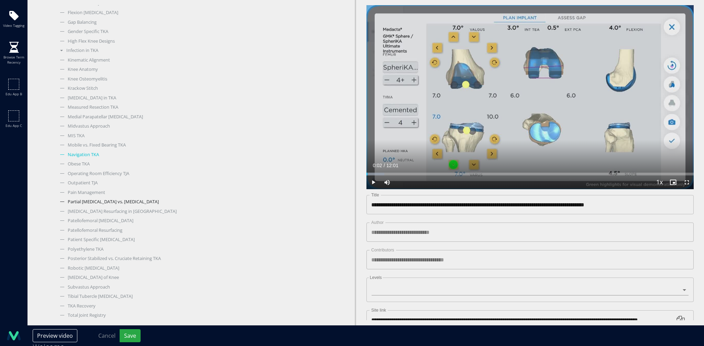
scroll to position [433, 0]
click at [101, 250] on div "Robotic Knee Arthroplasty" at bounding box center [121, 251] width 129 height 7
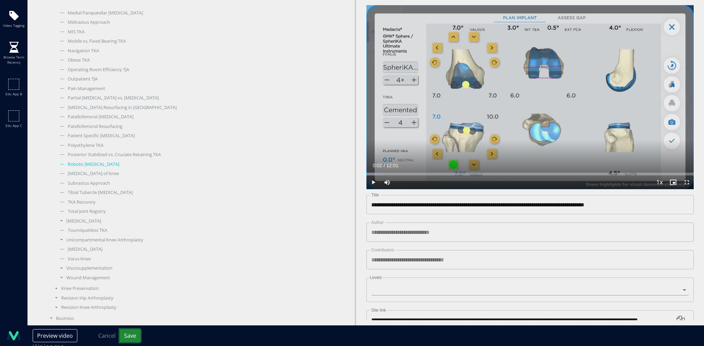
click at [131, 331] on button "Save" at bounding box center [130, 335] width 21 height 13
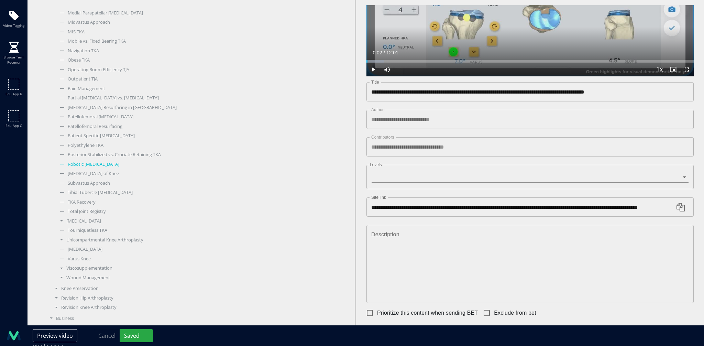
scroll to position [0, 0]
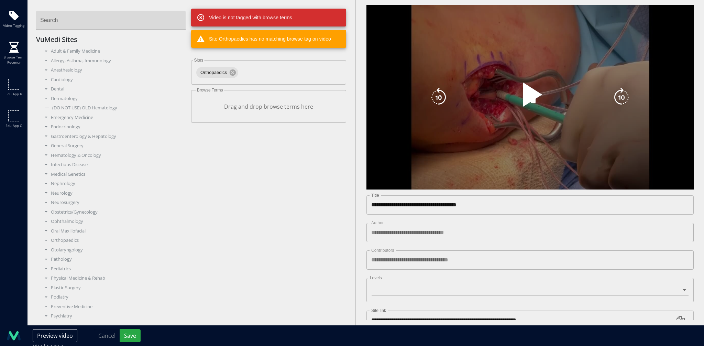
click at [455, 118] on div "10 seconds Tap to unmute" at bounding box center [530, 97] width 327 height 184
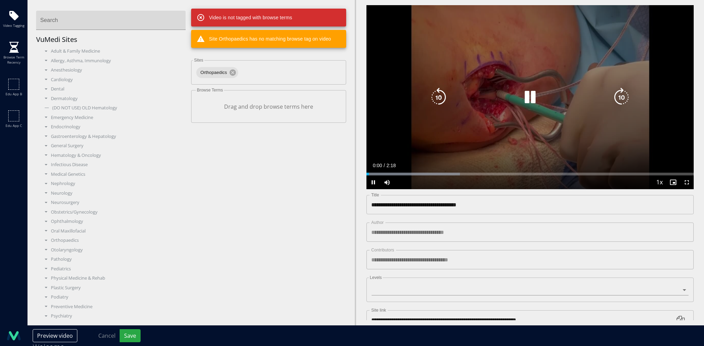
click at [527, 95] on icon "Video Player" at bounding box center [530, 97] width 19 height 19
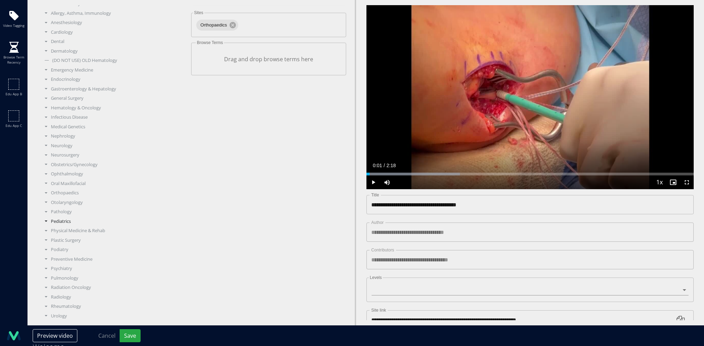
scroll to position [48, 0]
click at [69, 192] on div "Orthopaedics" at bounding box center [113, 192] width 145 height 7
click at [73, 163] on div "Shoulder/Elbow" at bounding box center [116, 163] width 140 height 7
click at [70, 180] on div "Elbow" at bounding box center [119, 179] width 134 height 7
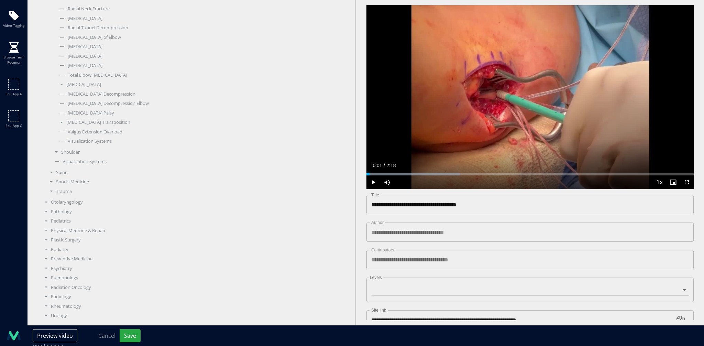
scroll to position [739, 0]
click at [80, 159] on div "UCL Reconstruction" at bounding box center [121, 160] width 129 height 7
click at [137, 334] on button "Save" at bounding box center [130, 335] width 21 height 13
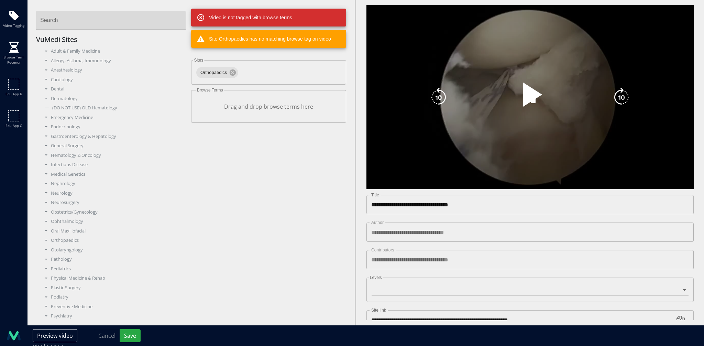
click at [450, 108] on div "10 seconds Tap to unmute" at bounding box center [530, 97] width 327 height 184
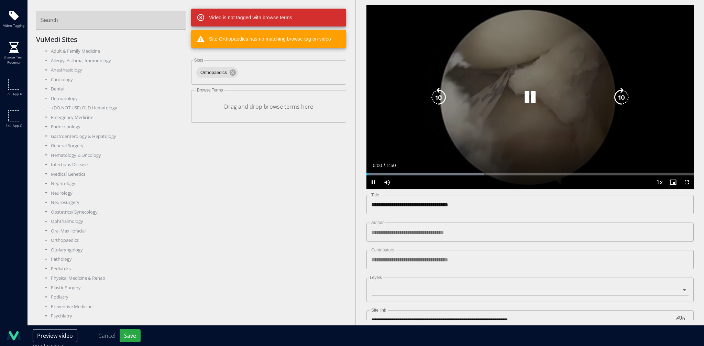
click at [524, 88] on icon "Video Player" at bounding box center [530, 97] width 19 height 19
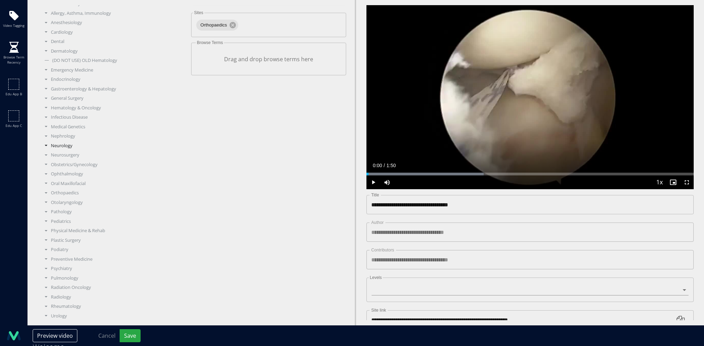
scroll to position [48, 0]
click at [70, 195] on div "Orthopaedics" at bounding box center [113, 192] width 145 height 7
click at [78, 216] on div "Sports Medicine" at bounding box center [116, 215] width 140 height 7
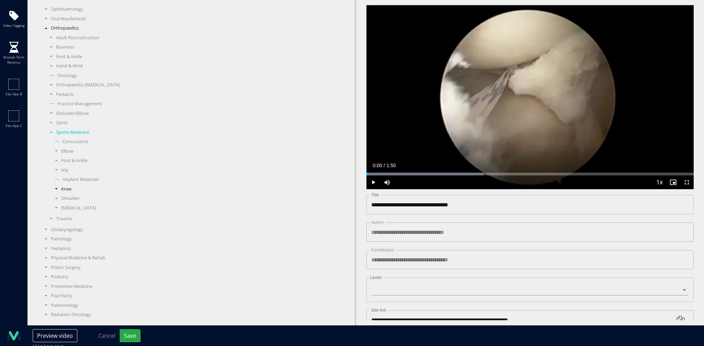
click at [61, 188] on div "Knee" at bounding box center [119, 189] width 134 height 7
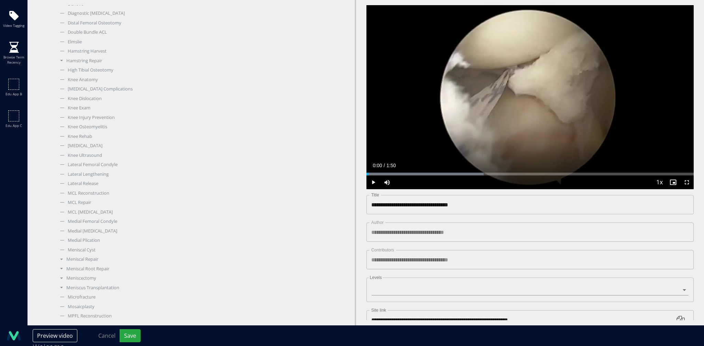
scroll to position [712, 0]
click at [88, 141] on div "Meniscal Root Repair" at bounding box center [121, 143] width 129 height 7
click at [90, 153] on div "[MEDICAL_DATA] Root Repair" at bounding box center [124, 152] width 124 height 7
click at [129, 336] on button "Save" at bounding box center [130, 335] width 21 height 13
